Goal: Task Accomplishment & Management: Use online tool/utility

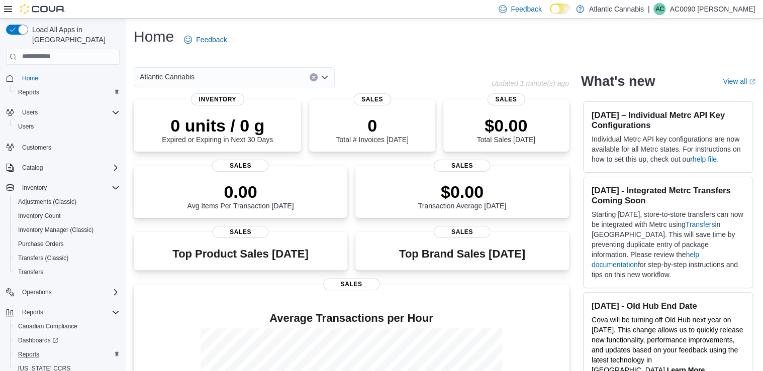
click at [63, 349] on div "Reports" at bounding box center [67, 355] width 106 height 12
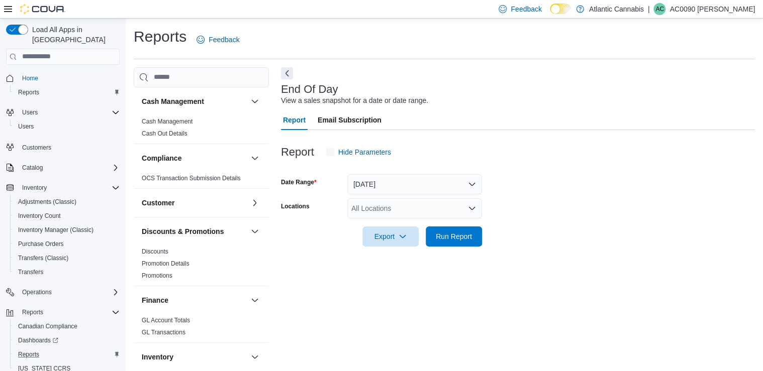
scroll to position [2, 0]
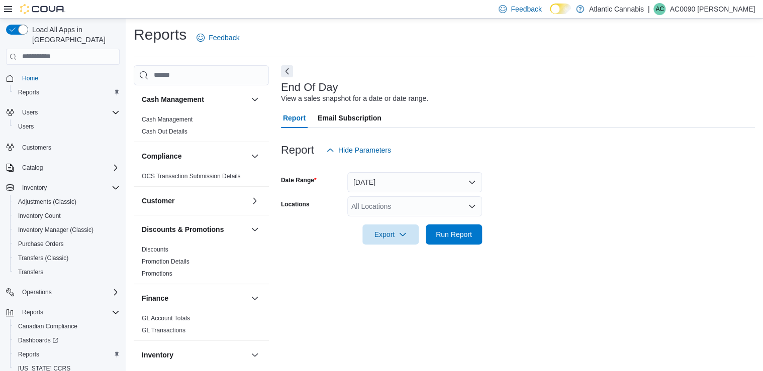
click at [392, 210] on div "All Locations" at bounding box center [414, 207] width 135 height 20
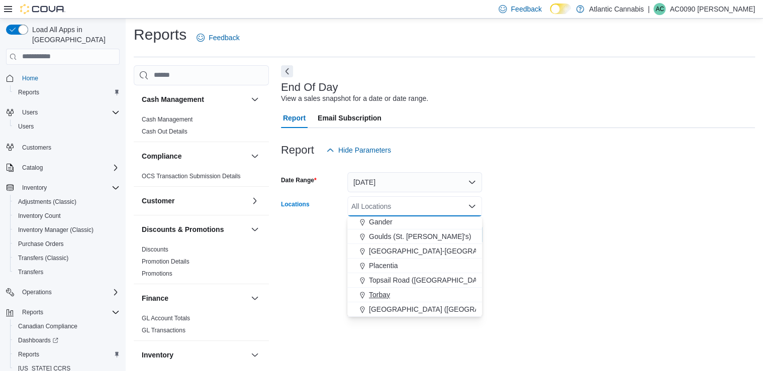
click at [384, 296] on span "Torbay" at bounding box center [379, 295] width 21 height 10
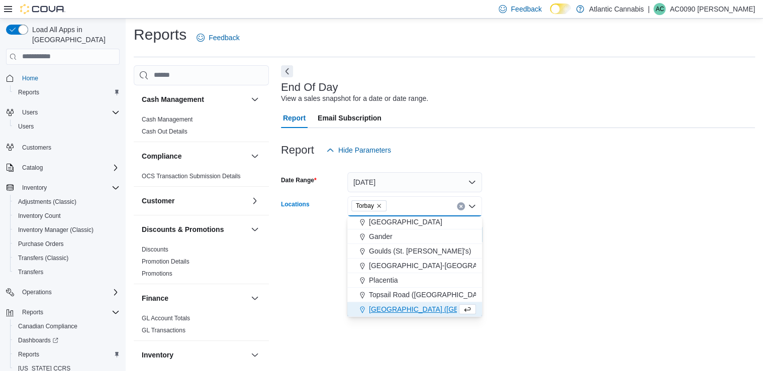
scroll to position [45, 0]
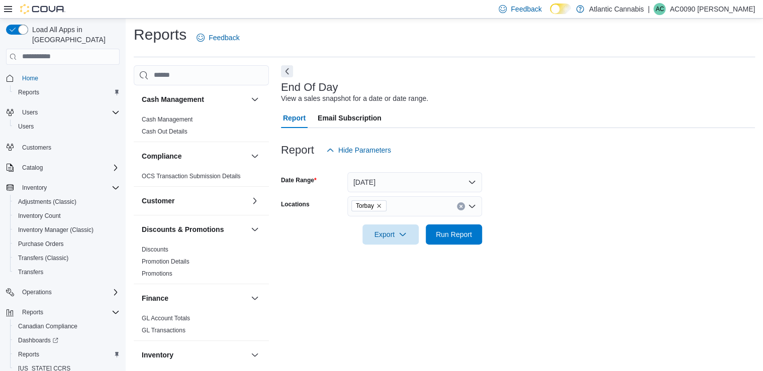
drag, startPoint x: 579, startPoint y: 199, endPoint x: 445, endPoint y: 217, distance: 135.3
click at [576, 199] on form "Date Range Today Locations Torbay Export Run Report" at bounding box center [518, 202] width 474 height 84
click at [382, 185] on button "Today" at bounding box center [414, 182] width 135 height 20
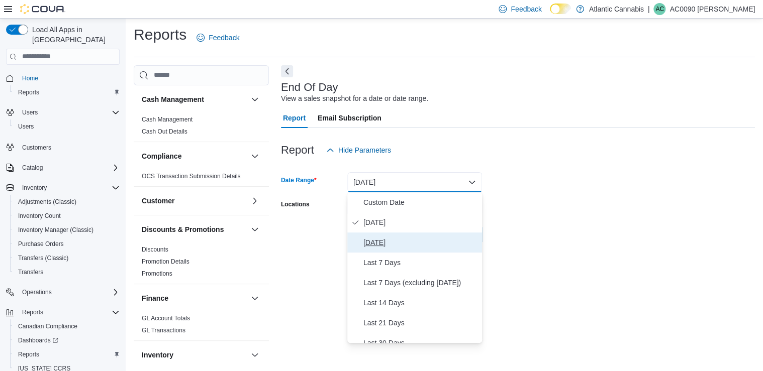
click at [388, 247] on span "Yesterday" at bounding box center [420, 243] width 115 height 12
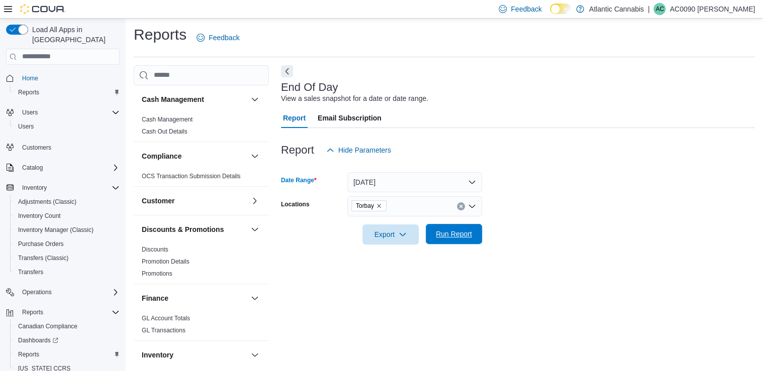
click at [452, 242] on span "Run Report" at bounding box center [454, 234] width 44 height 20
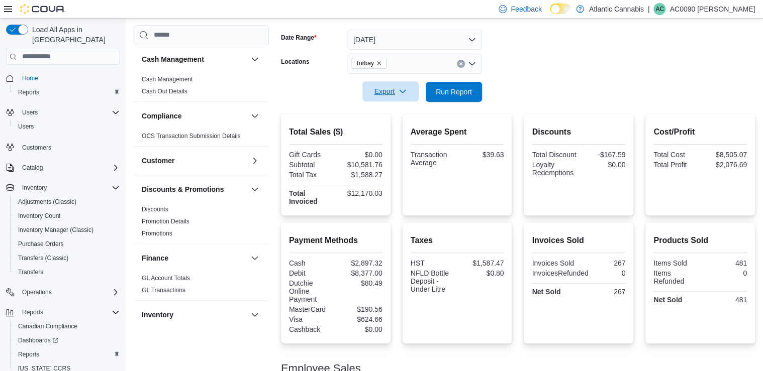
scroll to position [105, 0]
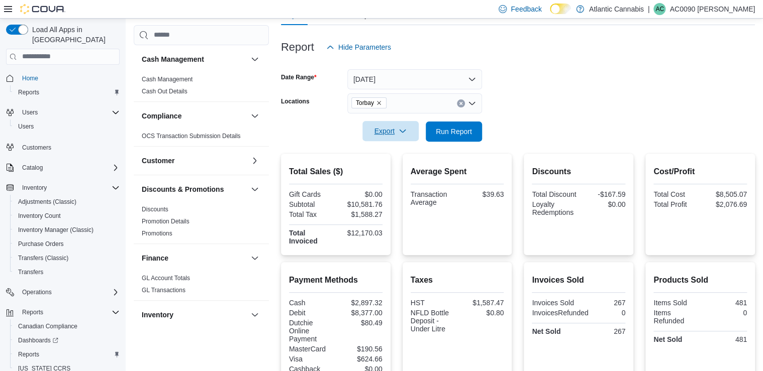
click at [395, 129] on span "Export" at bounding box center [390, 131] width 44 height 20
click at [392, 169] on span "Export to Pdf" at bounding box center [391, 172] width 45 height 8
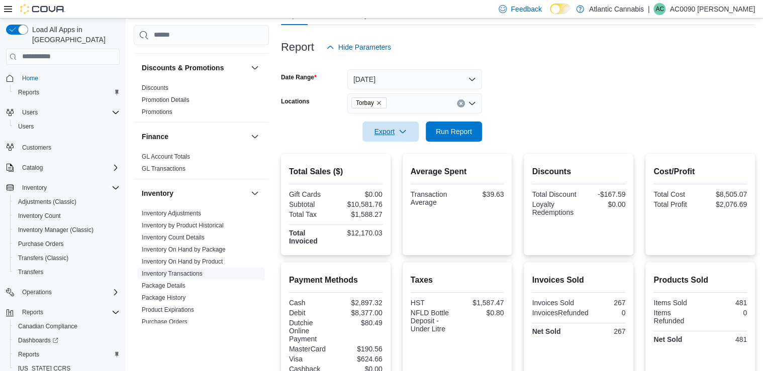
scroll to position [161, 0]
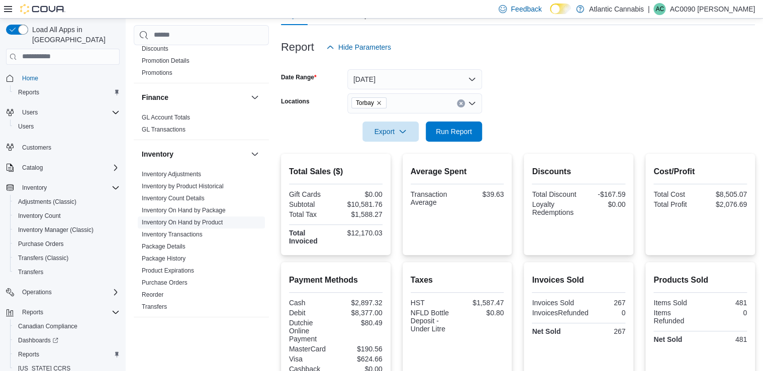
click at [208, 224] on link "Inventory On Hand by Product" at bounding box center [182, 222] width 81 height 7
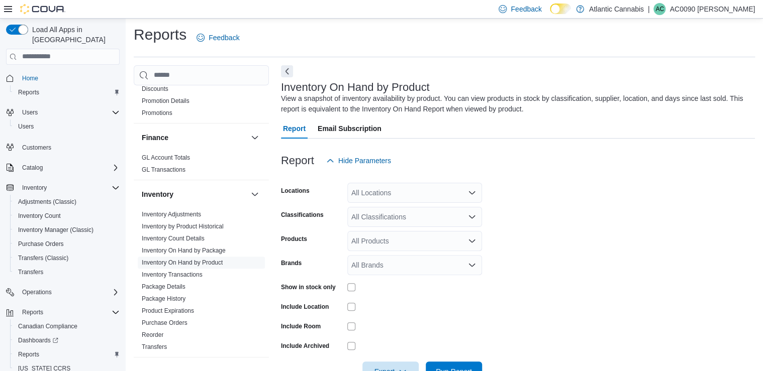
scroll to position [32, 0]
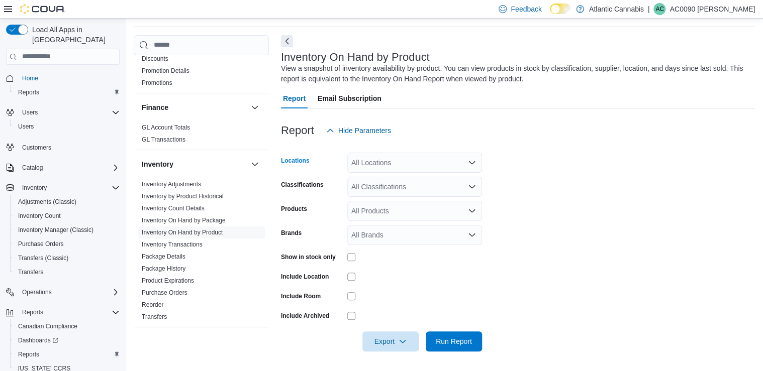
click at [382, 163] on div "All Locations" at bounding box center [414, 163] width 135 height 20
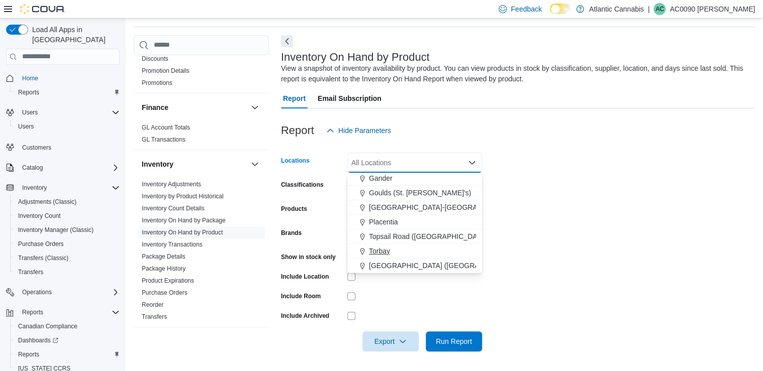
click at [418, 247] on div "Torbay" at bounding box center [414, 251] width 123 height 10
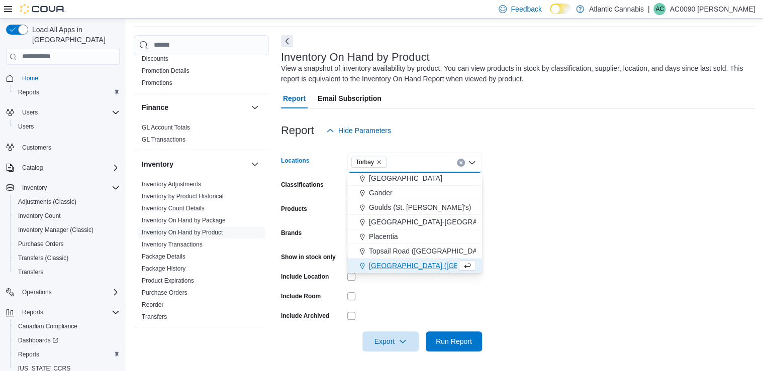
click at [499, 170] on form "Locations Torbay Combo box. Selected. Torbay. Press Backspace to delete Torbay.…" at bounding box center [518, 246] width 474 height 211
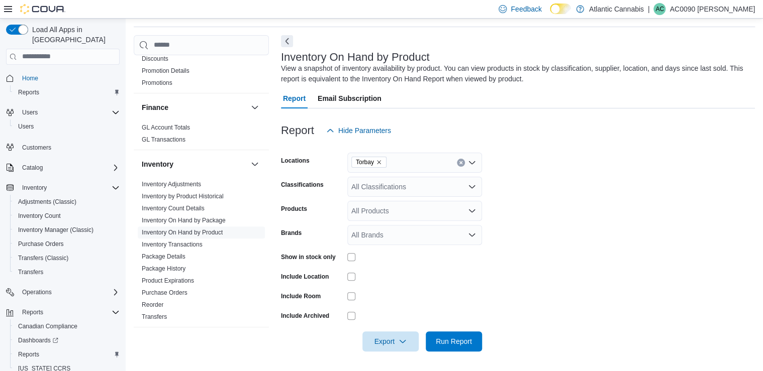
click at [454, 180] on div "All Classifications" at bounding box center [414, 187] width 135 height 20
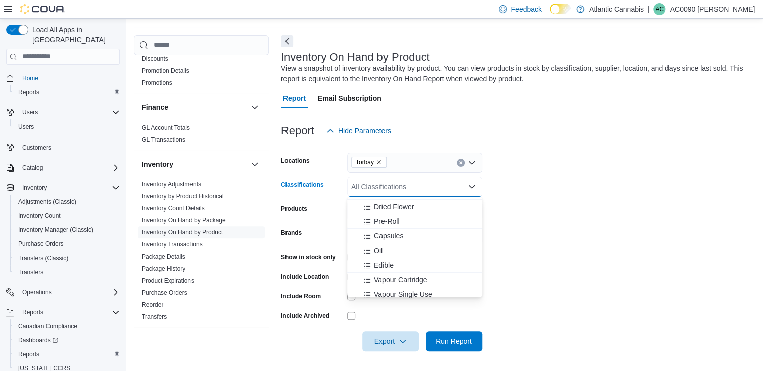
scroll to position [40, 0]
click at [386, 234] on div "Oil" at bounding box center [414, 237] width 123 height 10
click at [390, 215] on span "Topical" at bounding box center [385, 218] width 22 height 10
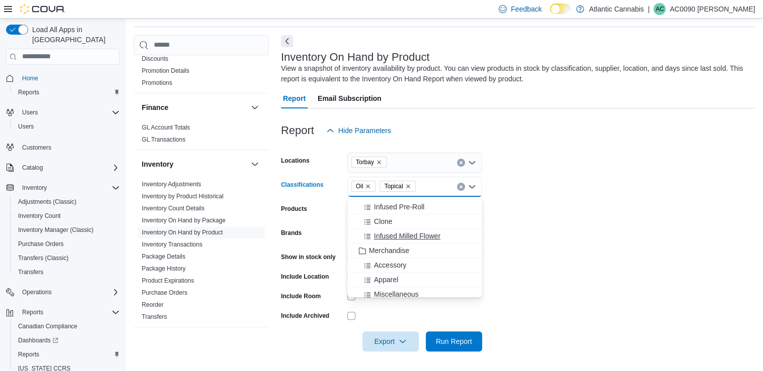
click at [398, 231] on span "Infused Milled Flower" at bounding box center [407, 236] width 66 height 10
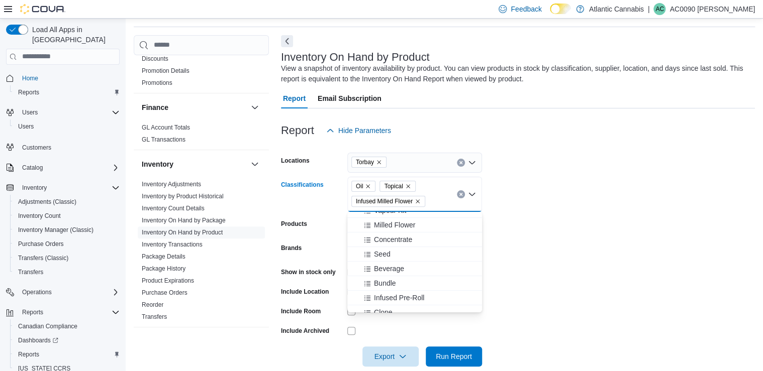
scroll to position [121, 0]
click at [396, 229] on span "Milled Flower" at bounding box center [394, 230] width 41 height 10
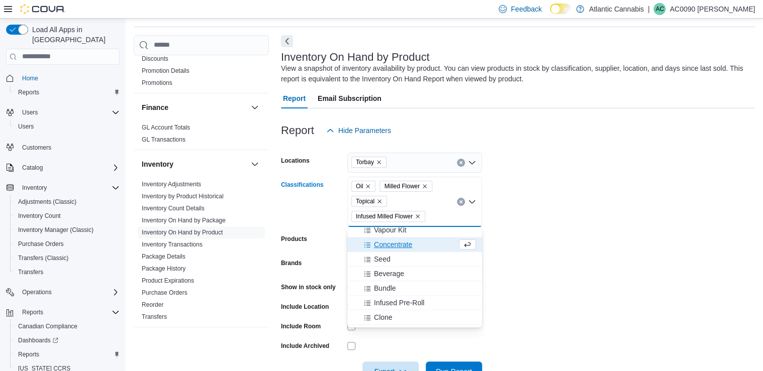
click at [525, 185] on form "Locations Torbay Classifications Oil Milled Flower Topical Infused Milled Flowe…" at bounding box center [518, 261] width 474 height 241
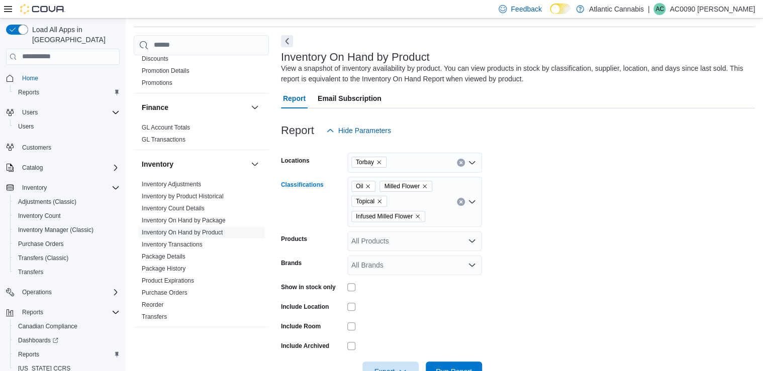
click at [425, 198] on div "Oil Milled Flower Topical Infused Milled Flower" at bounding box center [414, 202] width 135 height 50
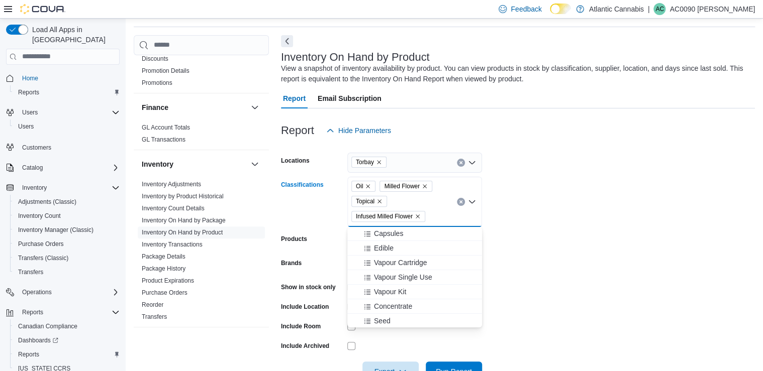
scroll to position [40, 0]
click at [402, 256] on span "Capsules" at bounding box center [388, 252] width 29 height 10
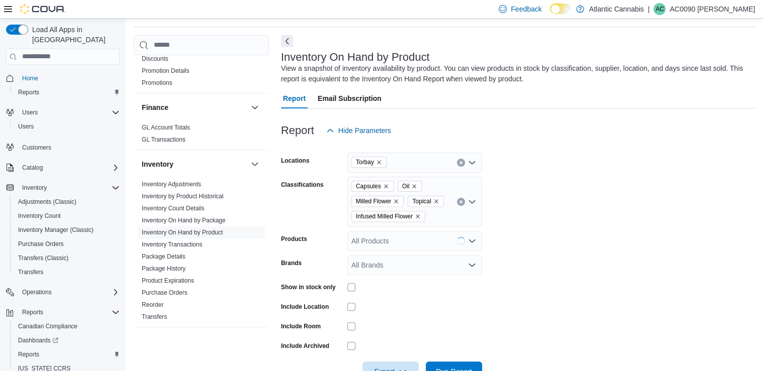
click at [540, 222] on form "Locations Torbay Classifications Capsules Oil Milled Flower Topical Infused Mil…" at bounding box center [518, 261] width 474 height 241
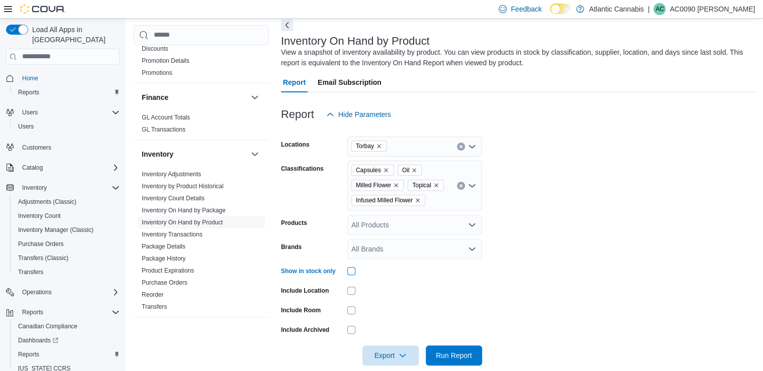
scroll to position [62, 0]
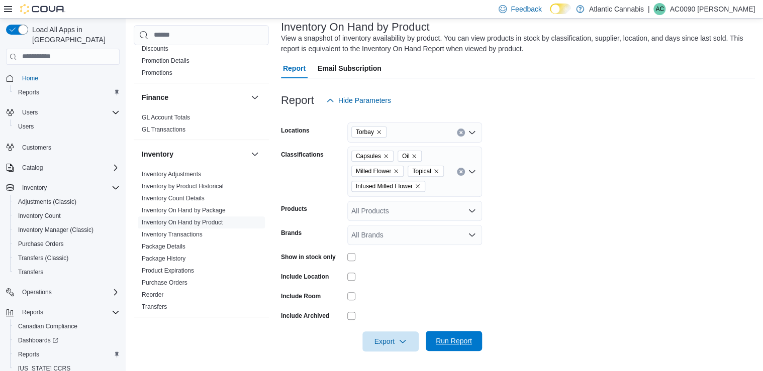
click at [459, 339] on span "Run Report" at bounding box center [454, 341] width 36 height 10
click at [388, 336] on span "Export" at bounding box center [390, 341] width 44 height 20
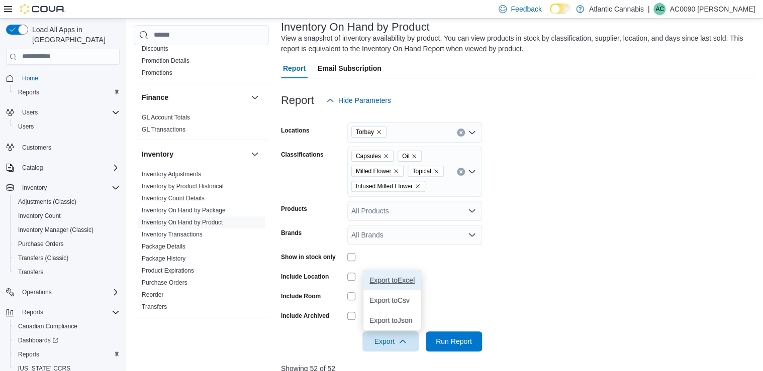
click at [409, 276] on span "Export to Excel" at bounding box center [391, 280] width 45 height 8
